Goal: Transaction & Acquisition: Book appointment/travel/reservation

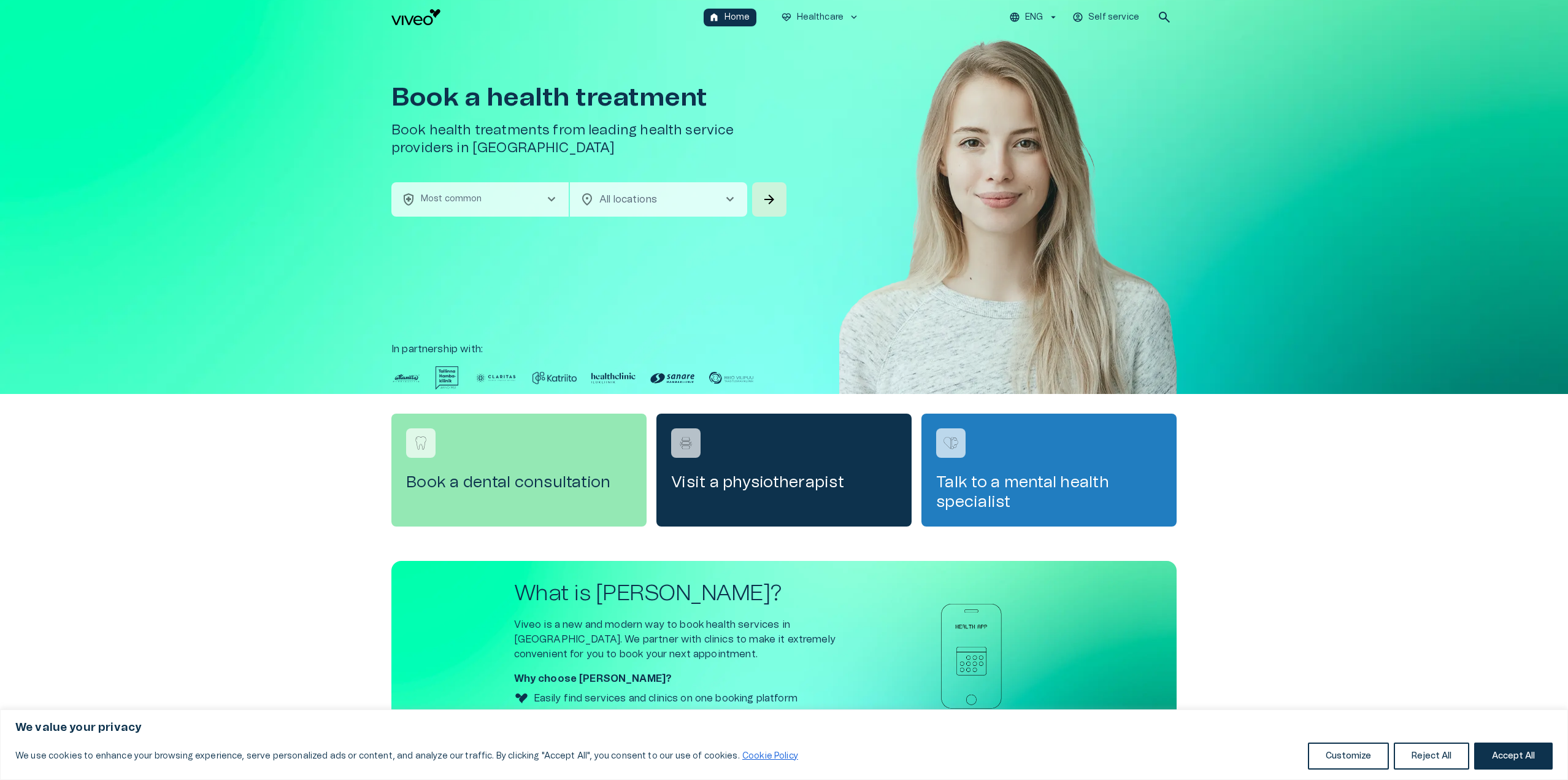
click at [489, 192] on button "health_and_safety Most common chevron_right" at bounding box center [480, 199] width 177 height 35
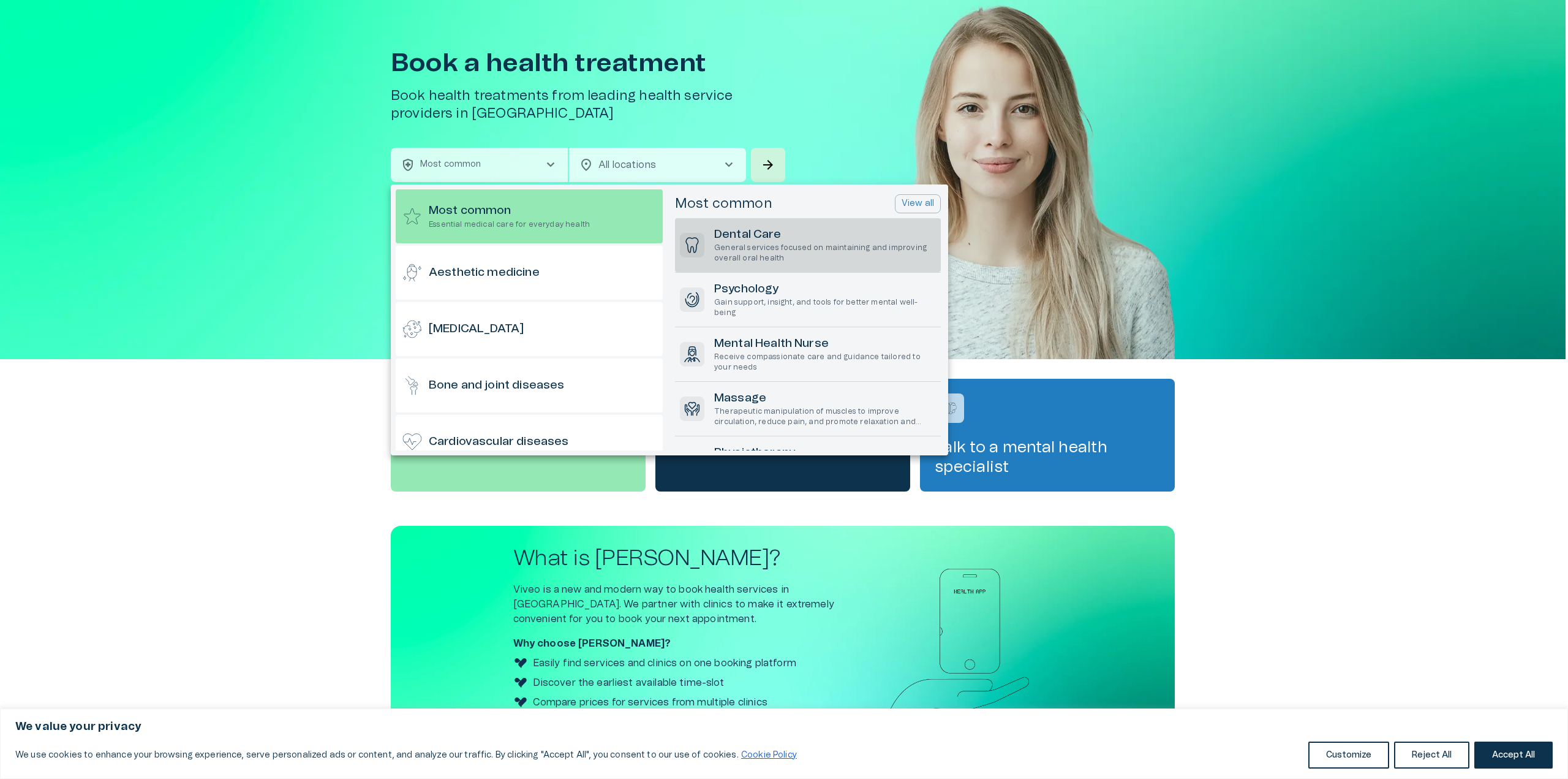
click at [764, 237] on h6 "Dental Care" at bounding box center [825, 235] width 222 height 17
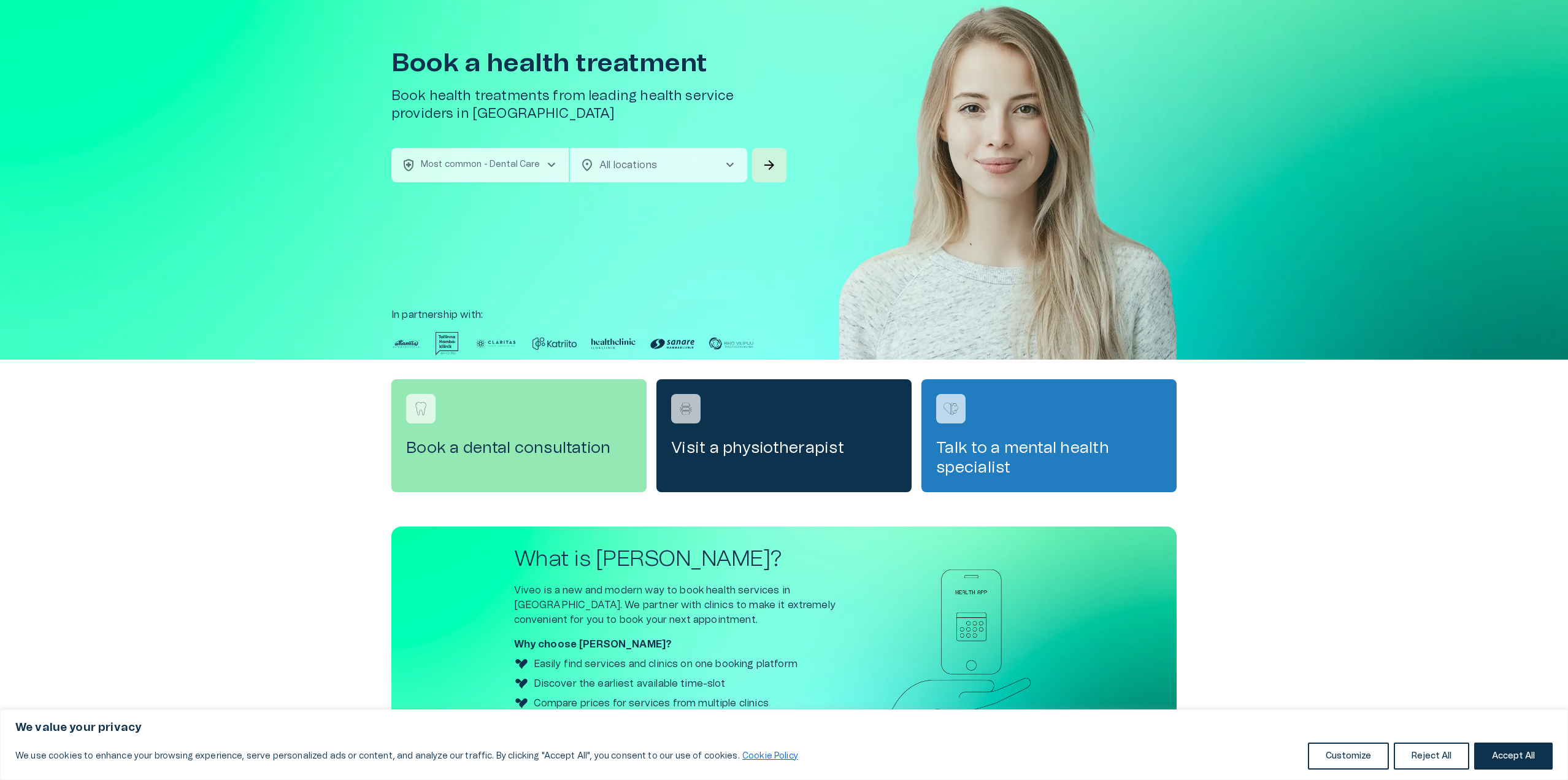
click at [645, 156] on body "We value your privacy We use cookies to enhance your browsing experience, serve…" at bounding box center [784, 355] width 1568 height 780
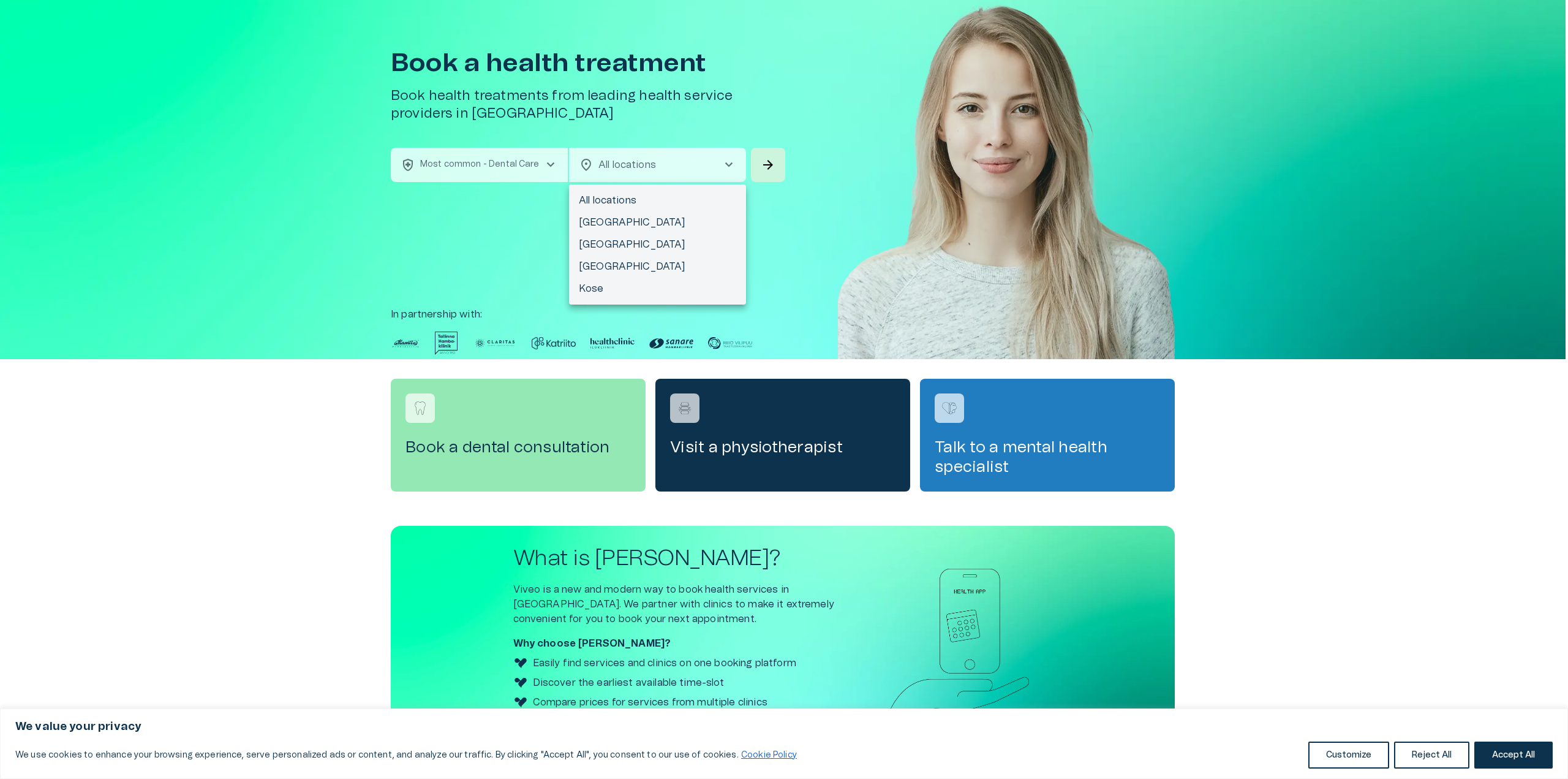
click at [622, 242] on li "[GEOGRAPHIC_DATA]" at bounding box center [658, 245] width 177 height 22
type input "**********"
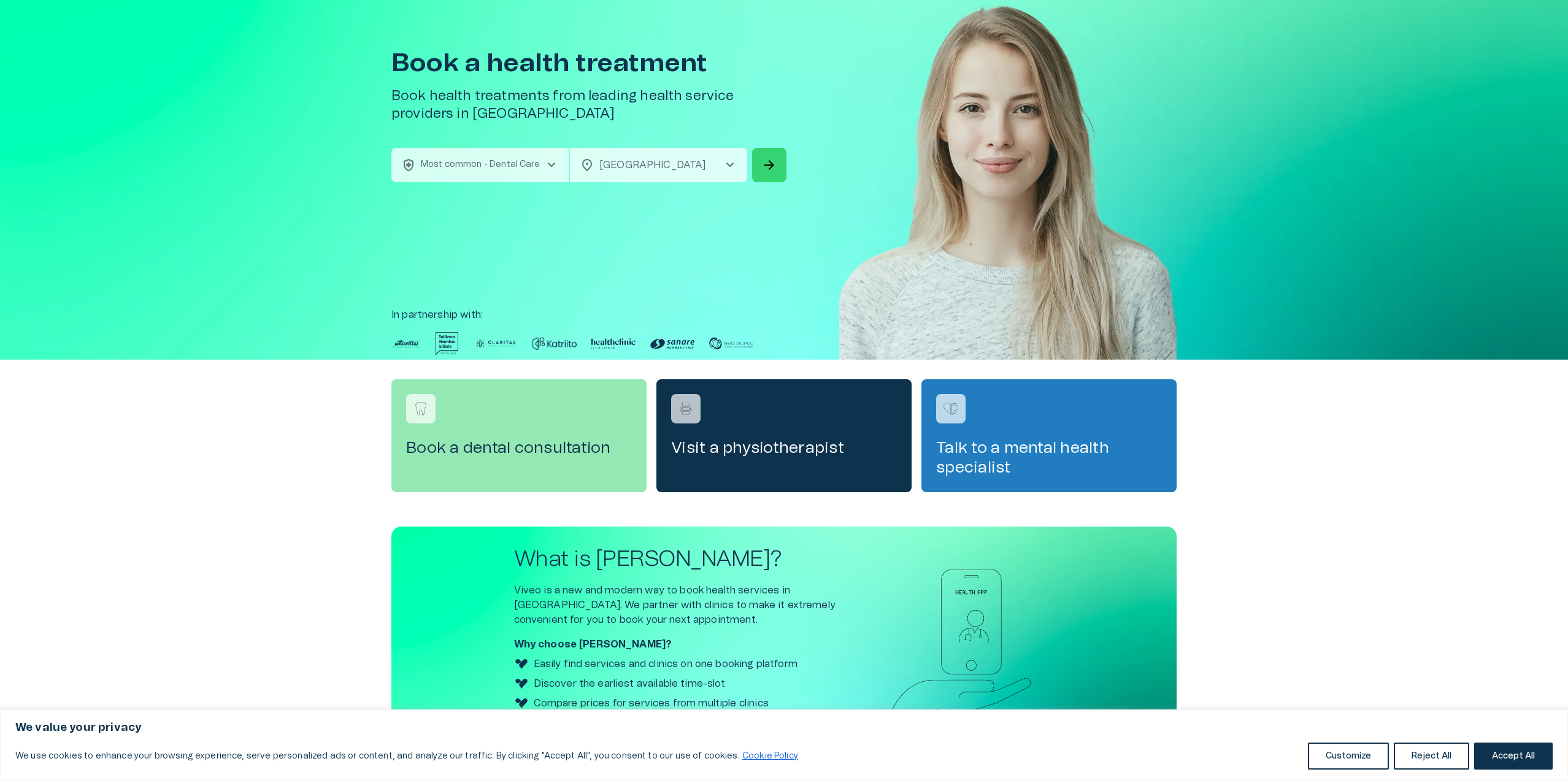
click at [776, 168] on span "arrow_forward" at bounding box center [770, 165] width 15 height 15
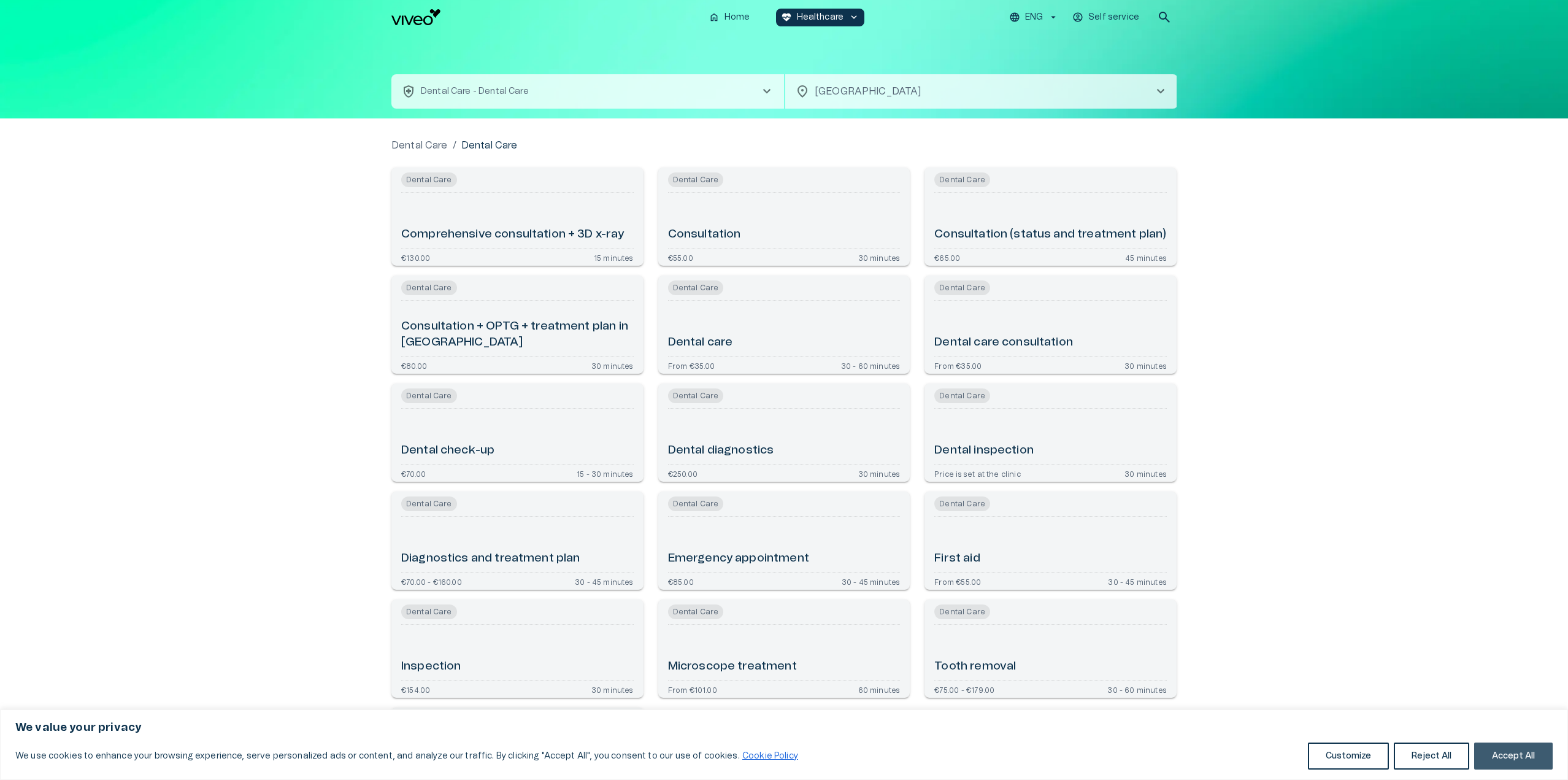
click at [1510, 760] on button "Accept All" at bounding box center [1513, 756] width 78 height 27
